Goal: Task Accomplishment & Management: Manage account settings

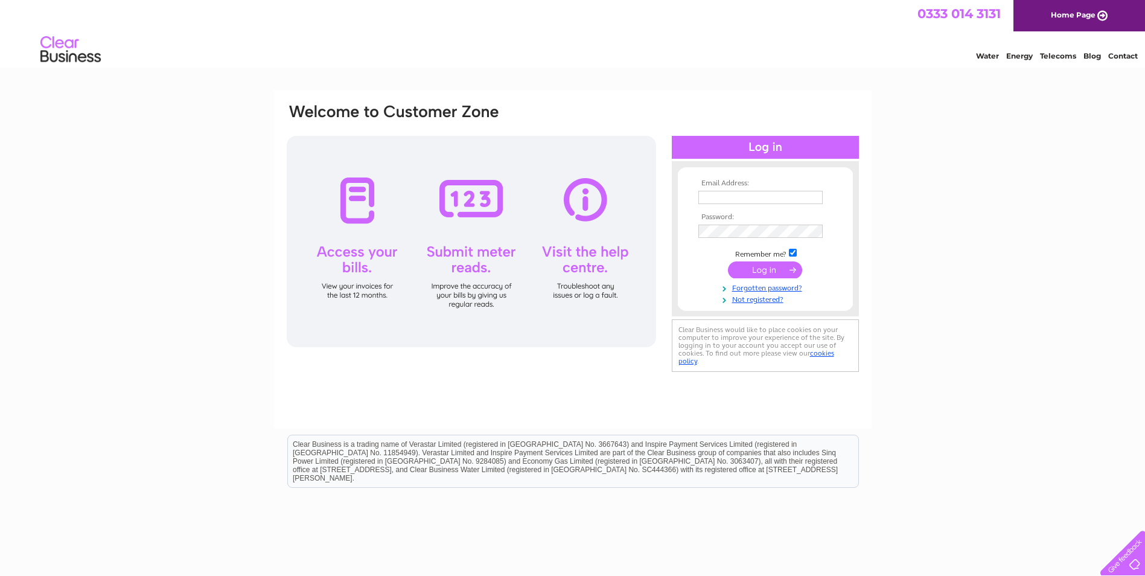
click at [721, 195] on input "text" at bounding box center [760, 197] width 124 height 13
type input "[EMAIL_ADDRESS][DOMAIN_NAME]"
click at [728, 262] on input "submit" at bounding box center [765, 270] width 74 height 17
click at [771, 272] on input "submit" at bounding box center [765, 270] width 74 height 17
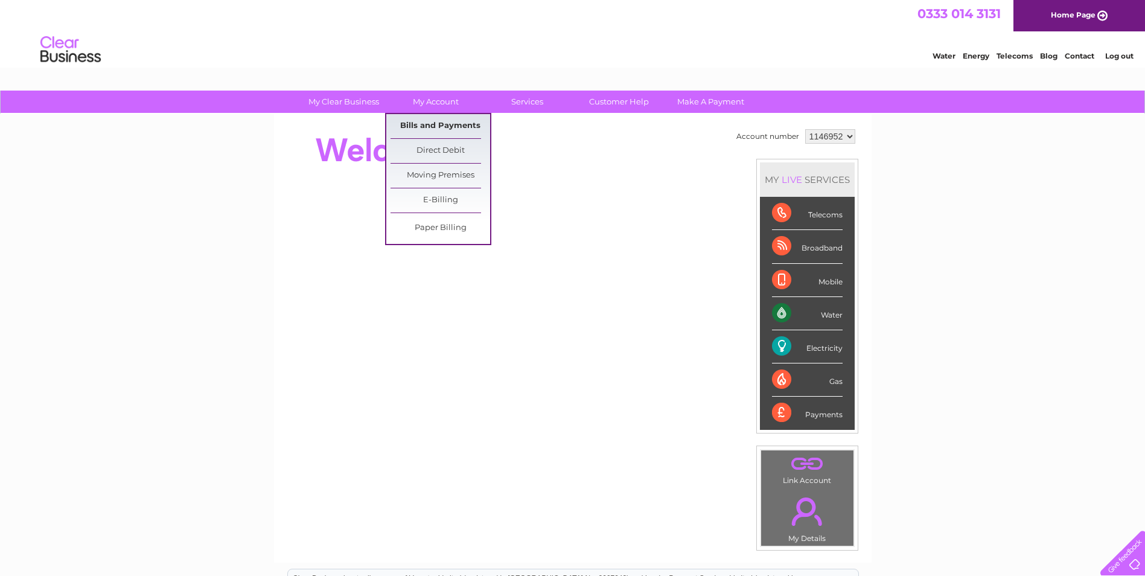
click at [434, 120] on link "Bills and Payments" at bounding box center [440, 126] width 100 height 24
click at [421, 119] on link "Bills and Payments" at bounding box center [440, 126] width 100 height 24
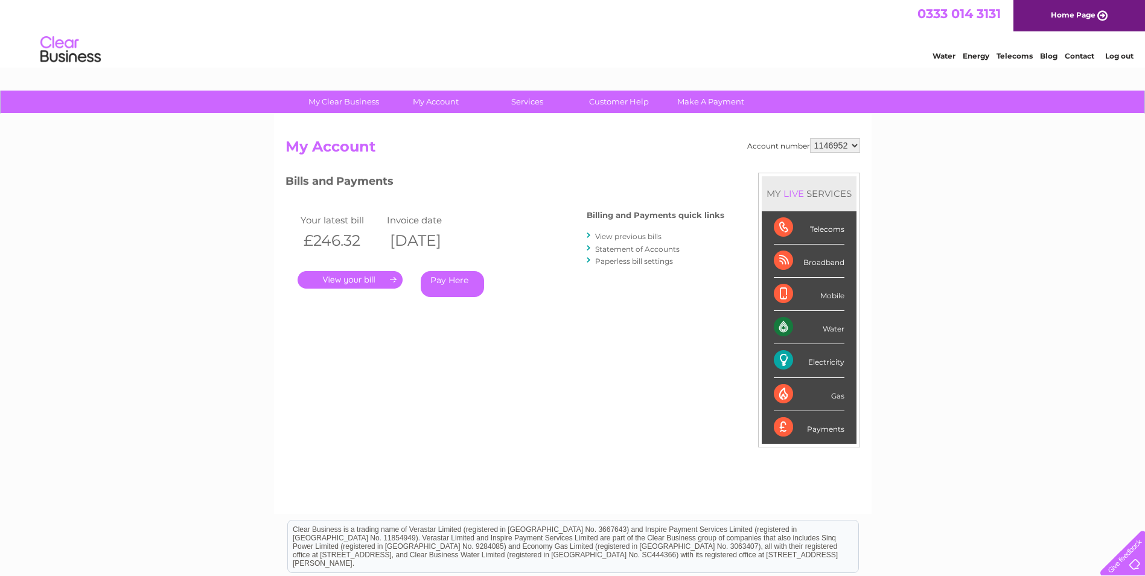
click at [370, 277] on link "." at bounding box center [349, 279] width 105 height 17
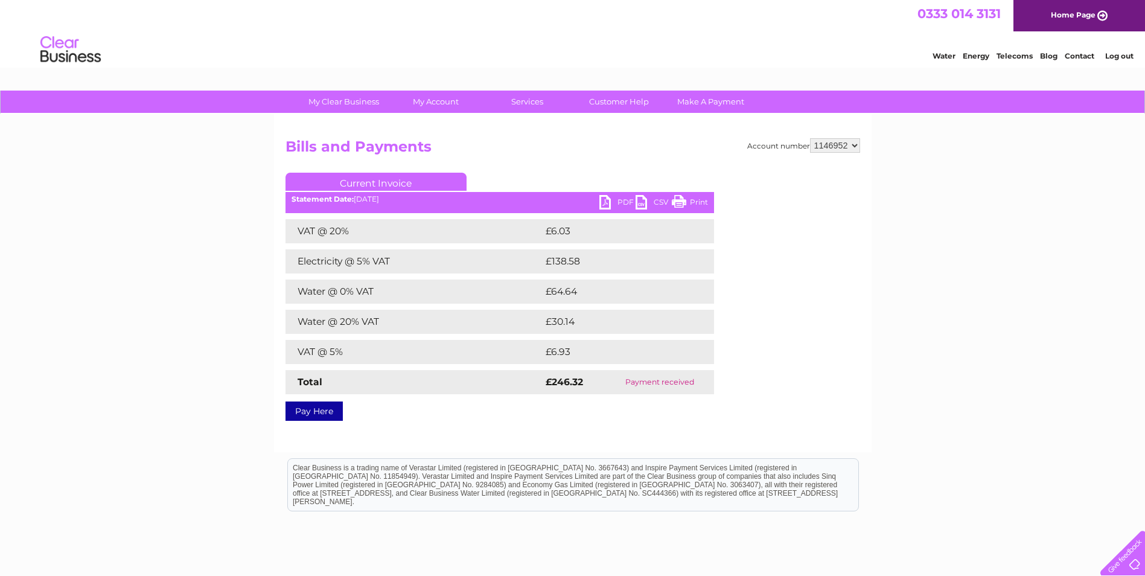
click at [618, 200] on link "PDF" at bounding box center [617, 203] width 36 height 17
click at [623, 200] on link "PDF" at bounding box center [617, 203] width 36 height 17
click at [609, 201] on link "PDF" at bounding box center [617, 203] width 36 height 17
